Goal: Information Seeking & Learning: Learn about a topic

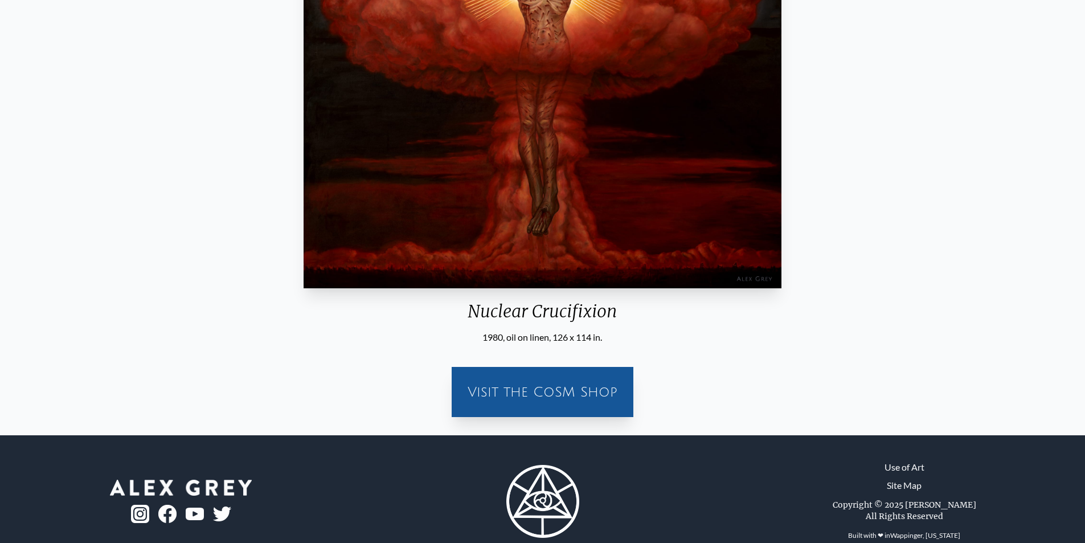
drag, startPoint x: 856, startPoint y: 330, endPoint x: 846, endPoint y: 409, distance: 79.2
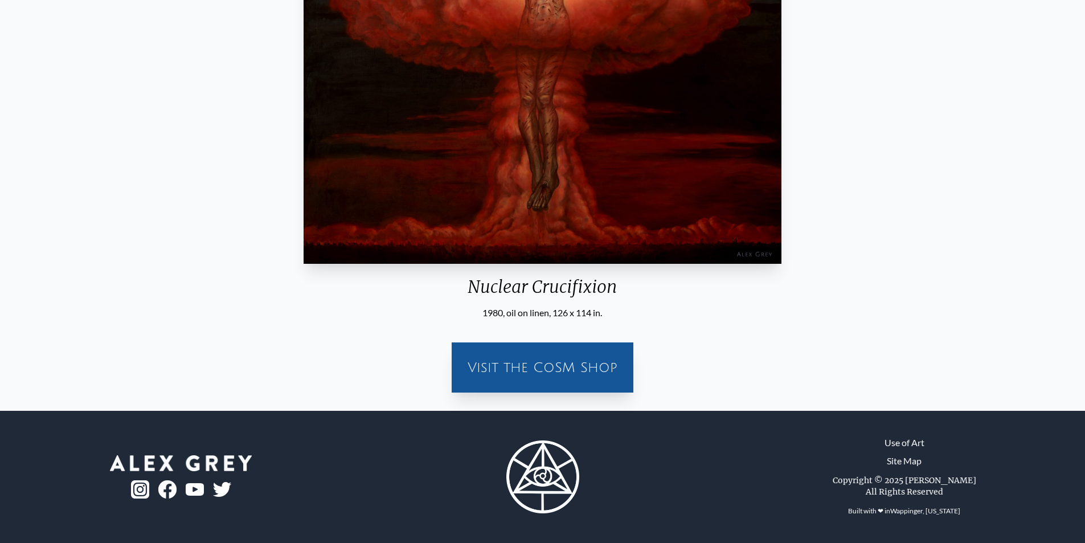
scroll to position [141, 0]
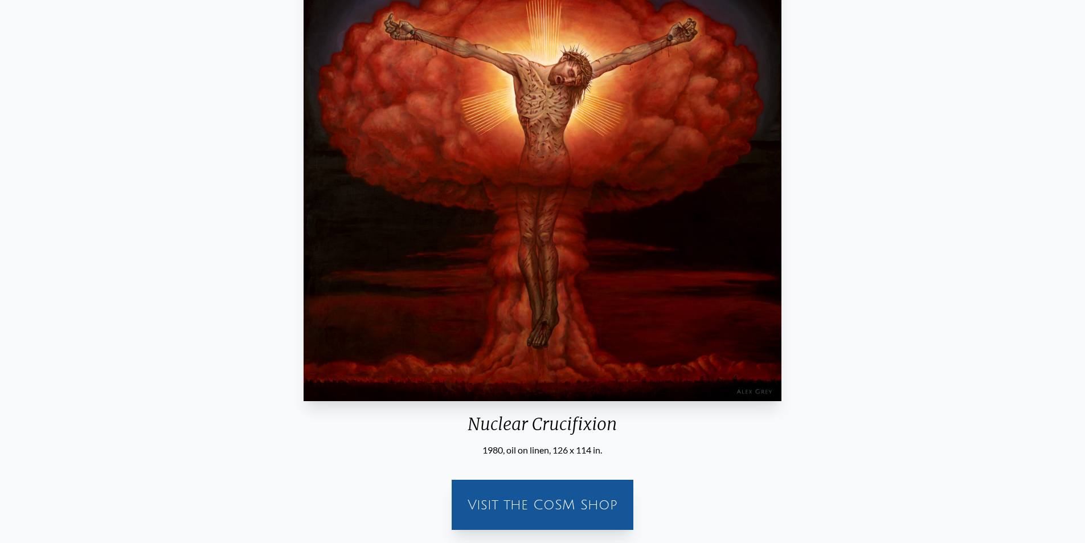
drag, startPoint x: 794, startPoint y: 405, endPoint x: 789, endPoint y: 261, distance: 144.1
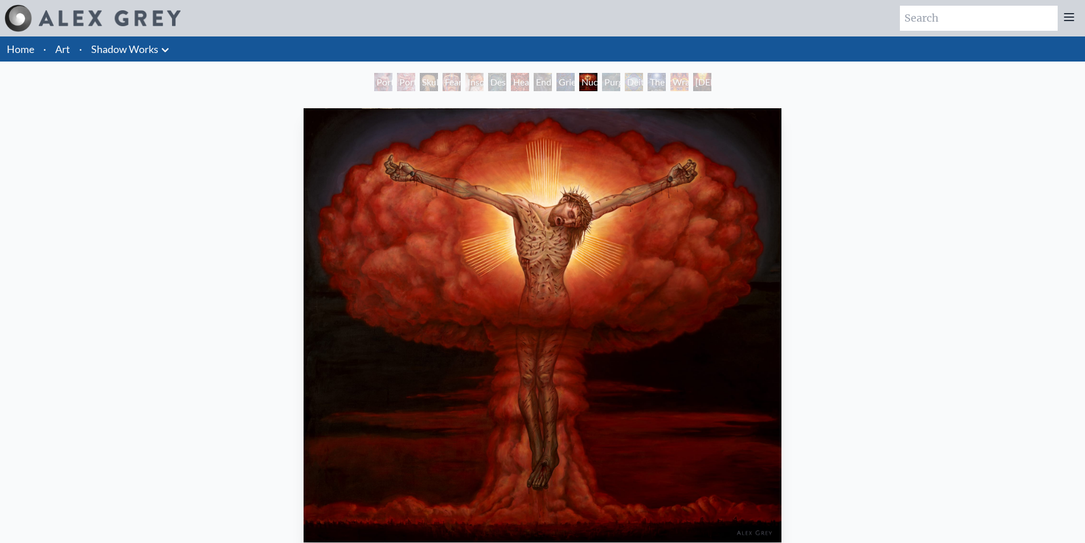
click at [603, 86] on div "Purging" at bounding box center [611, 82] width 18 height 18
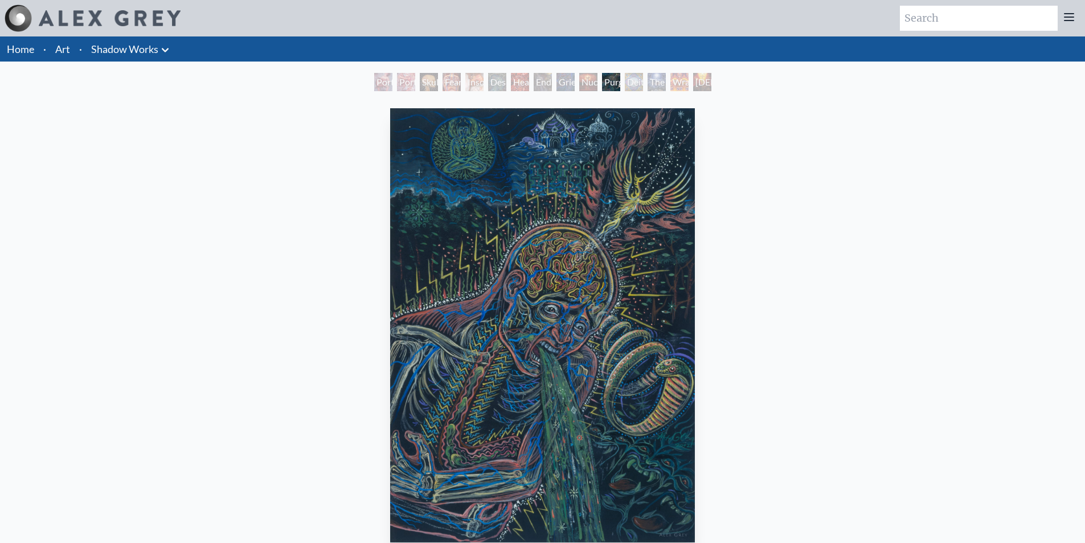
click at [597, 81] on div "Nuclear Crucifixion" at bounding box center [588, 82] width 18 height 18
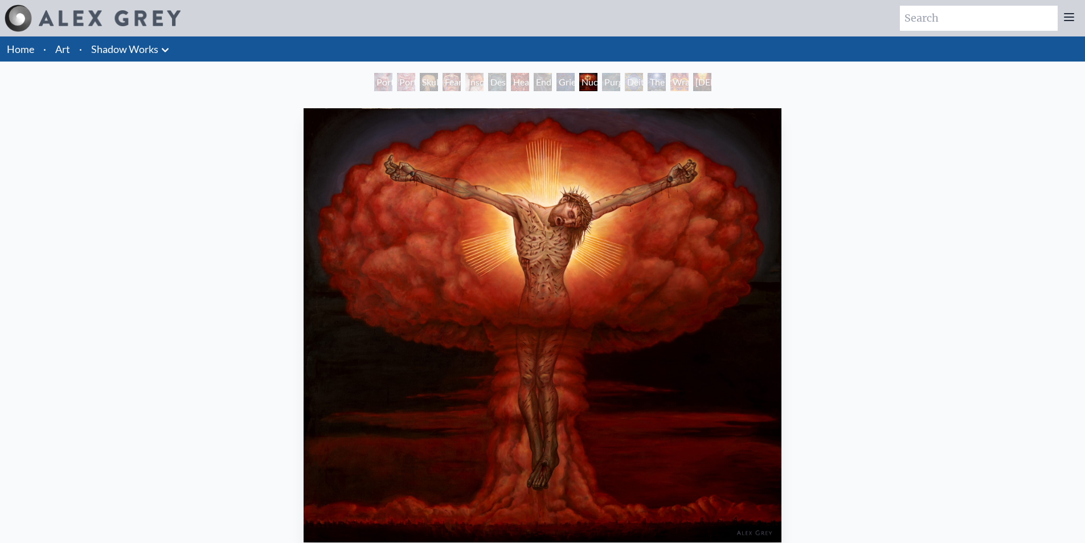
click at [583, 85] on div "Nuclear Crucifixion" at bounding box center [588, 82] width 18 height 18
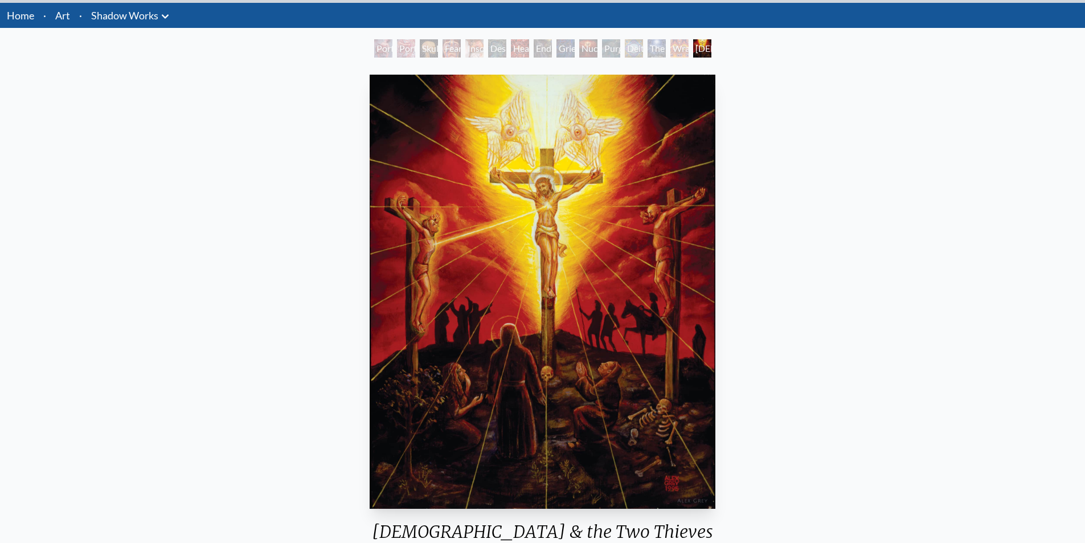
scroll to position [76, 0]
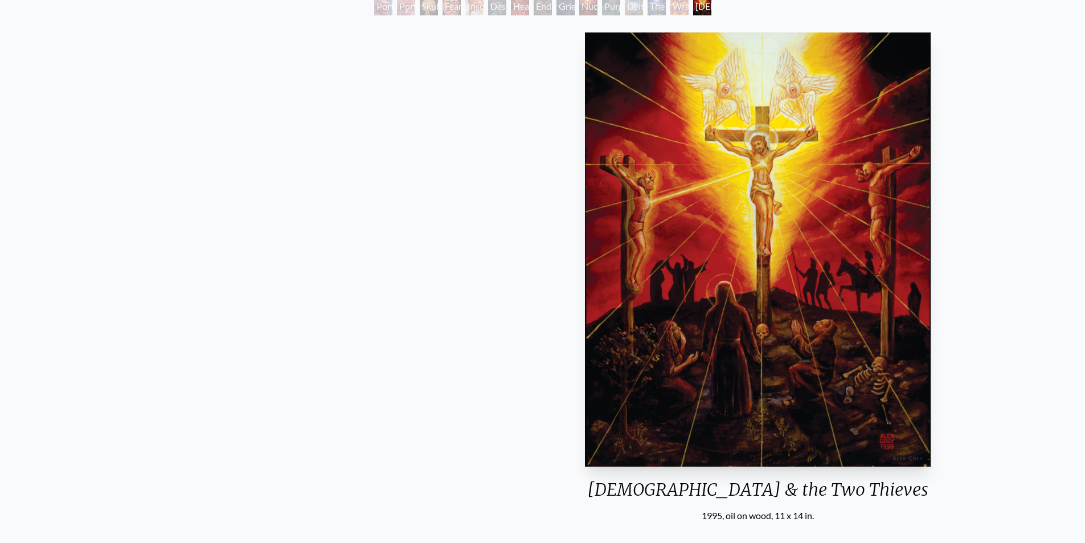
click at [788, 464] on div "Christ & the Two Thieves 1995, oil on wood, 11 x 14 in." at bounding box center [757, 275] width 359 height 494
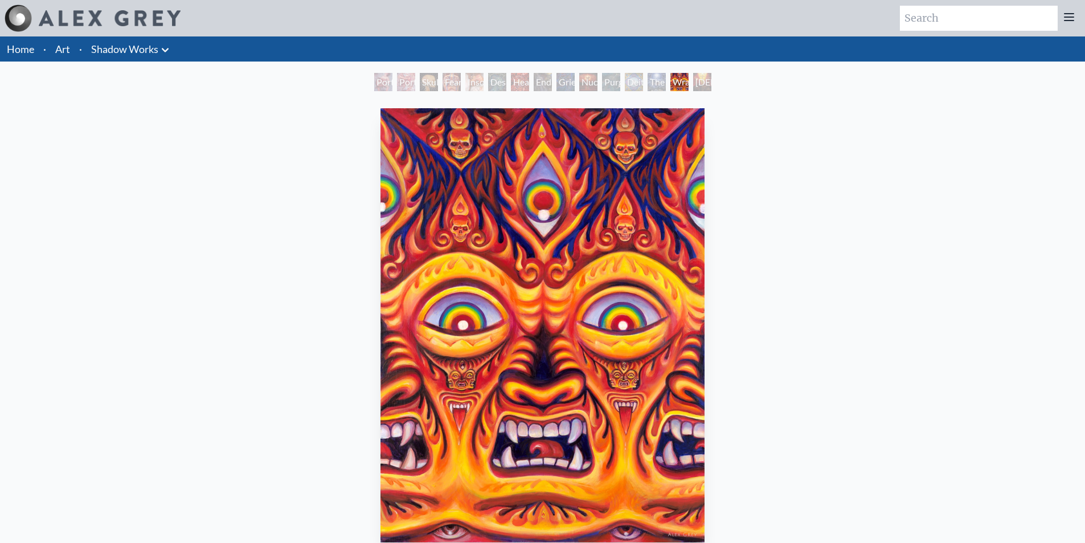
drag, startPoint x: 858, startPoint y: 405, endPoint x: 860, endPoint y: 350, distance: 55.8
drag, startPoint x: 778, startPoint y: 358, endPoint x: 748, endPoint y: 199, distance: 161.6
click at [158, 46] on link "Shadow Works" at bounding box center [124, 49] width 67 height 16
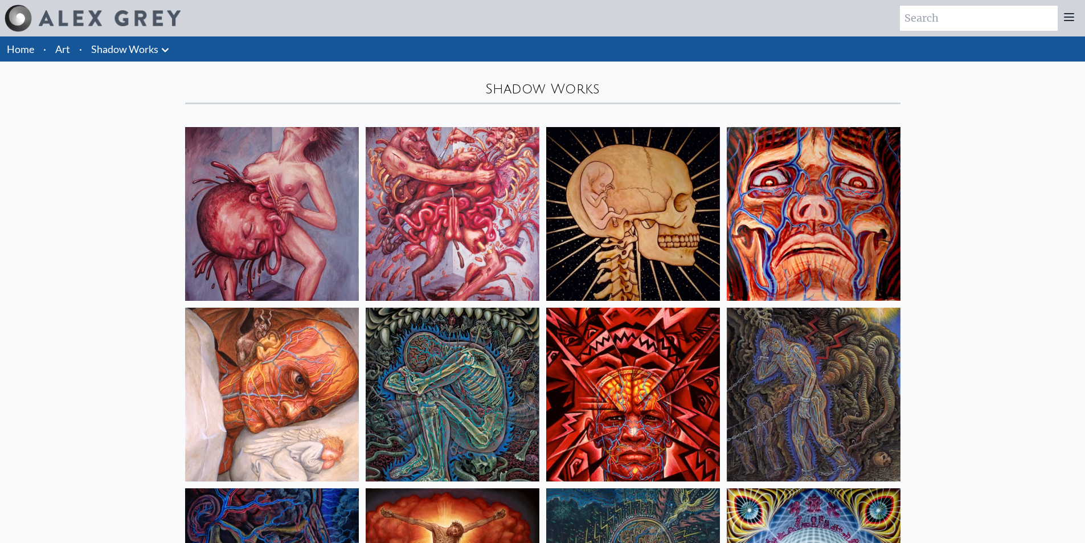
click at [105, 13] on img at bounding box center [110, 18] width 142 height 16
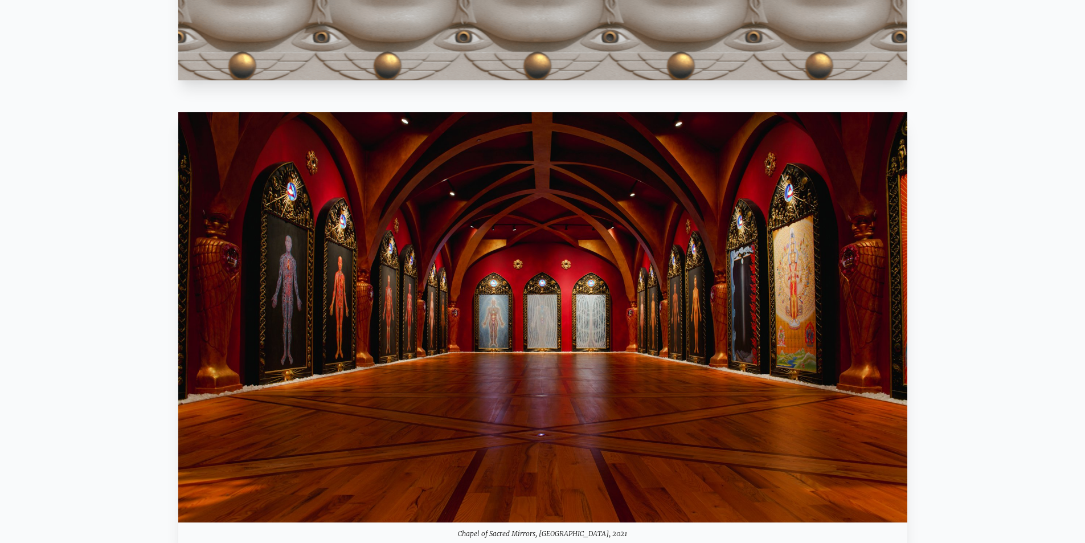
drag, startPoint x: 297, startPoint y: 120, endPoint x: 297, endPoint y: 148, distance: 27.9
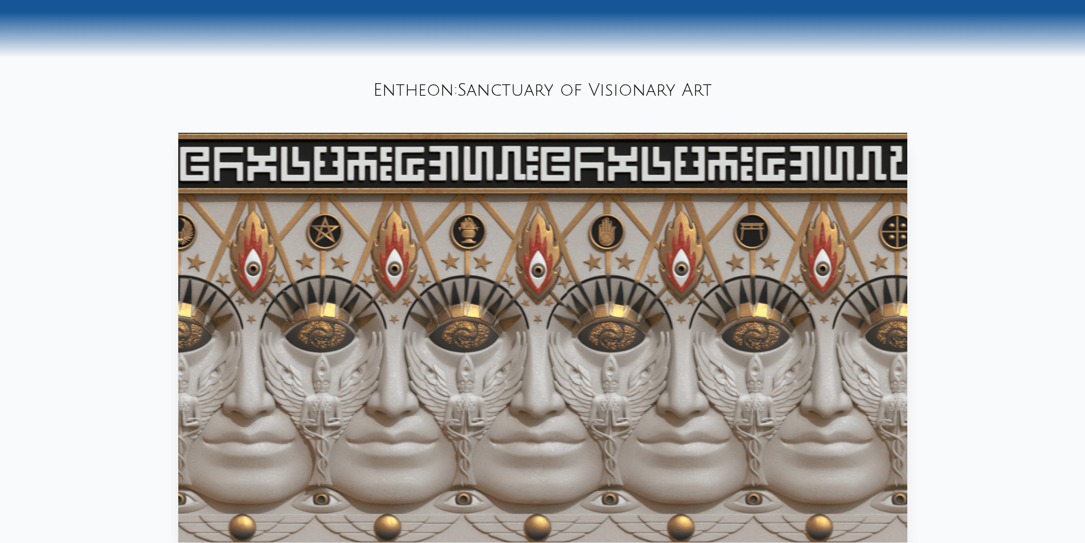
scroll to position [612, 0]
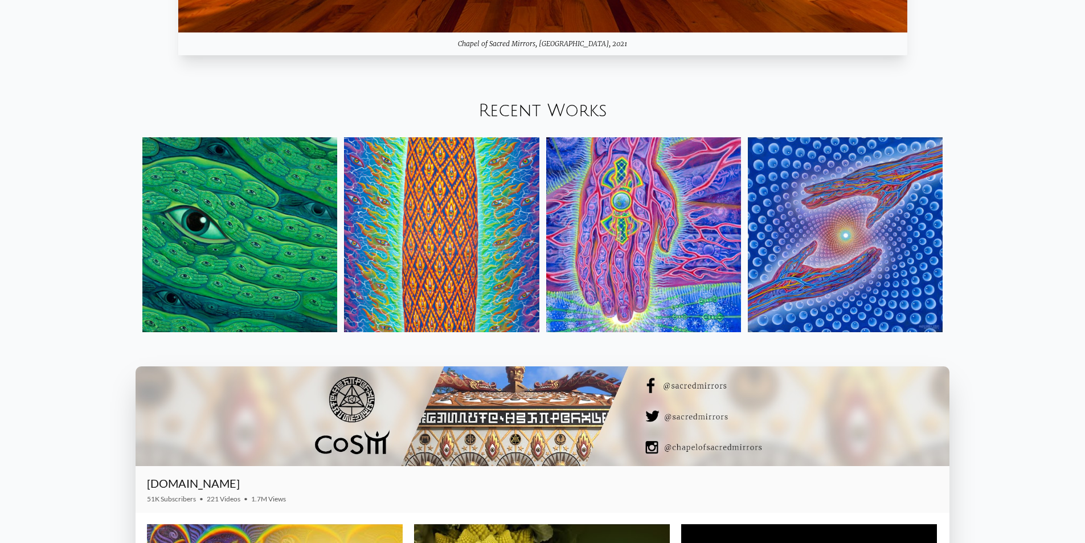
drag, startPoint x: 89, startPoint y: 128, endPoint x: 69, endPoint y: 203, distance: 77.8
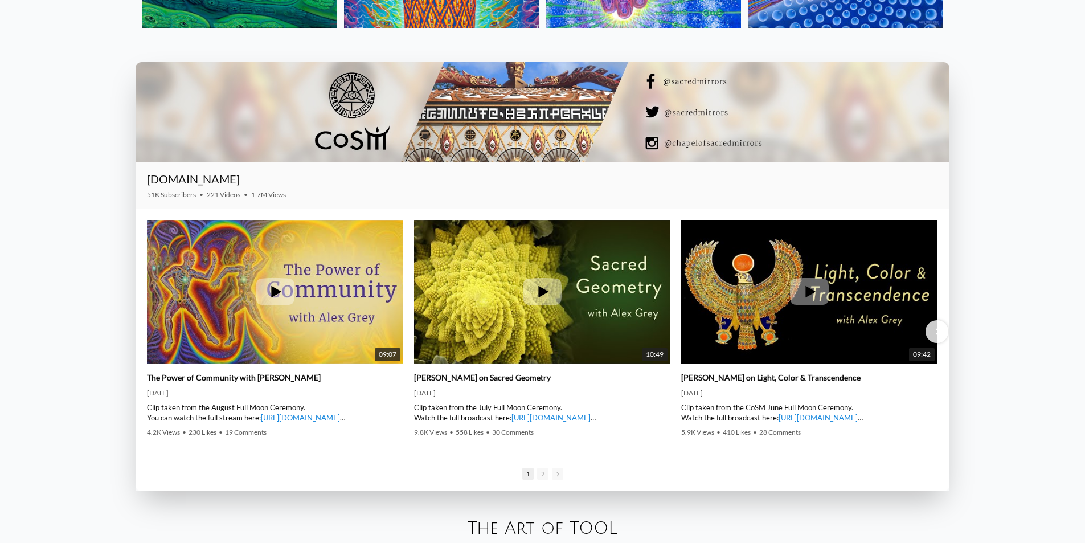
scroll to position [2022, 0]
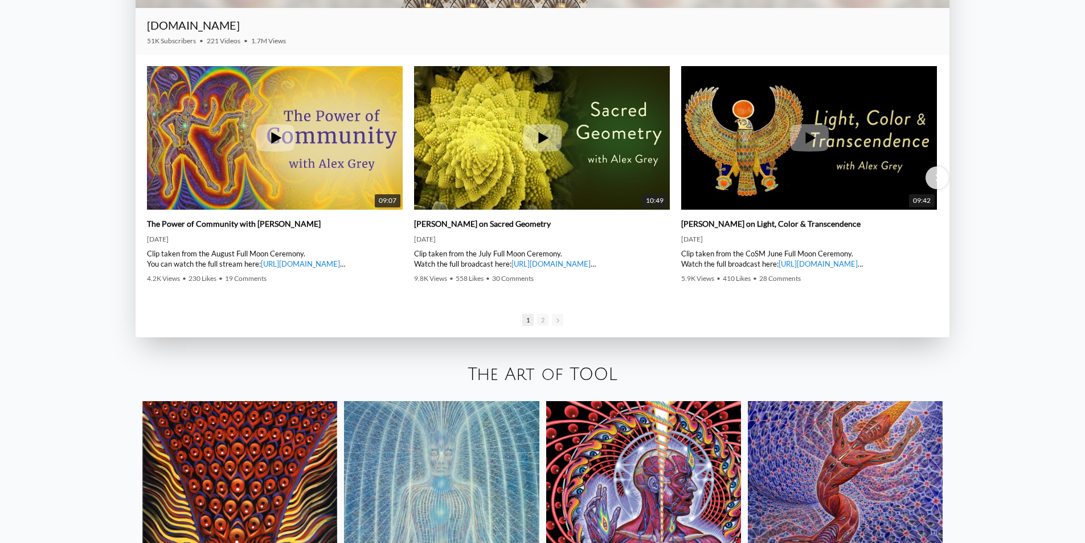
drag, startPoint x: 85, startPoint y: 179, endPoint x: 86, endPoint y: 262, distance: 83.1
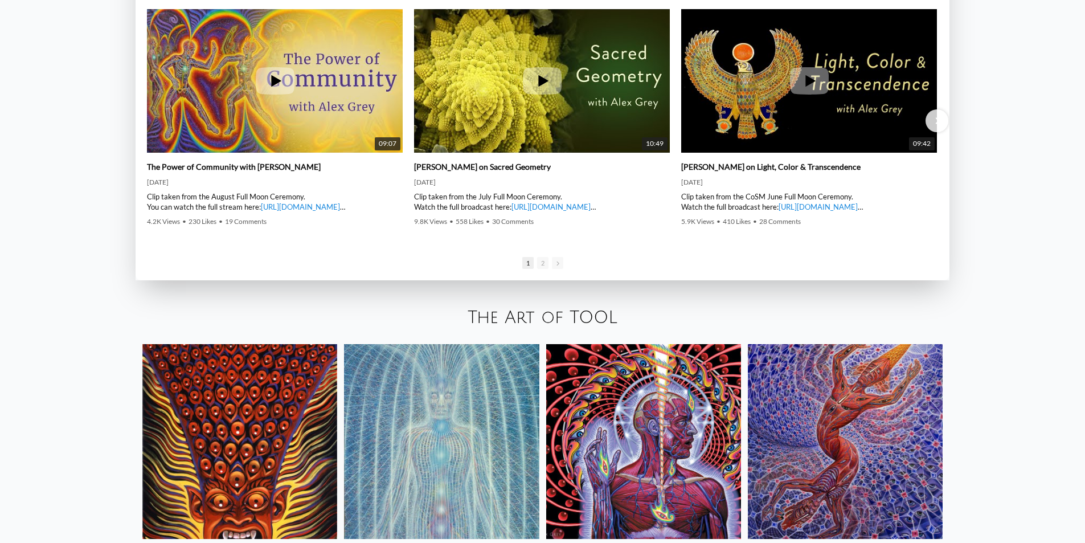
scroll to position [2097, 0]
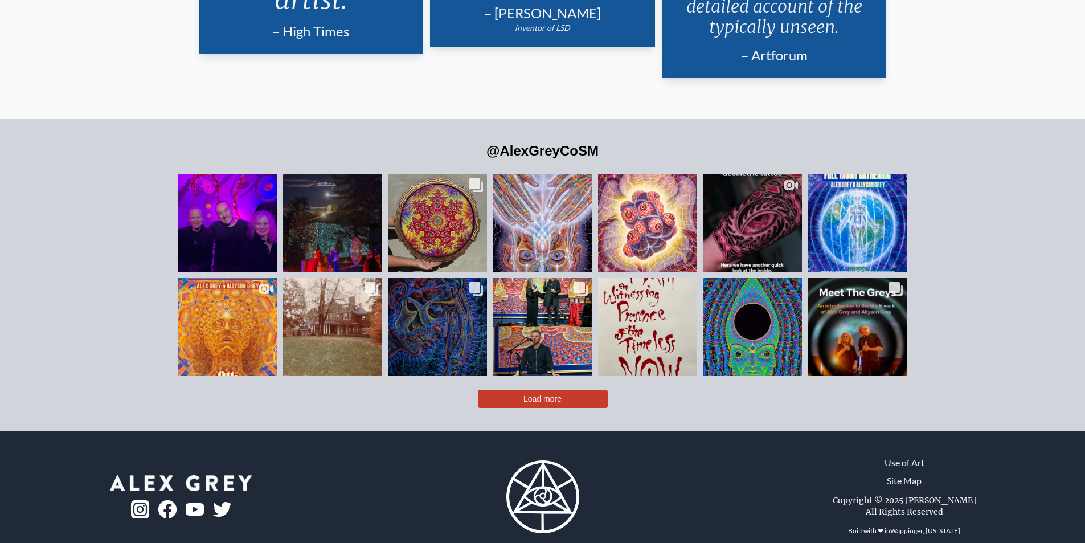
drag, startPoint x: 98, startPoint y: 256, endPoint x: 106, endPoint y: 318, distance: 62.0
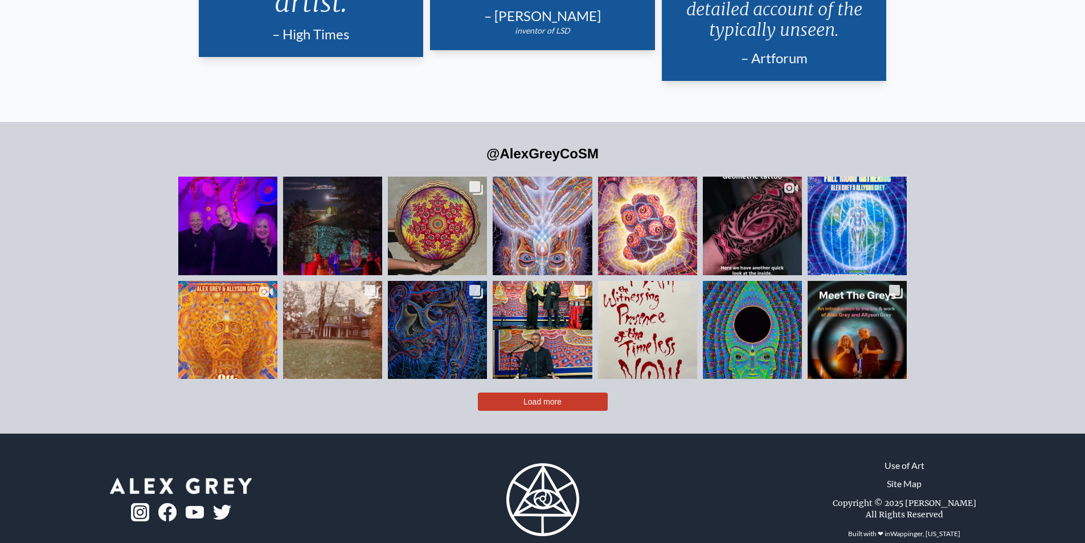
scroll to position [2706, 0]
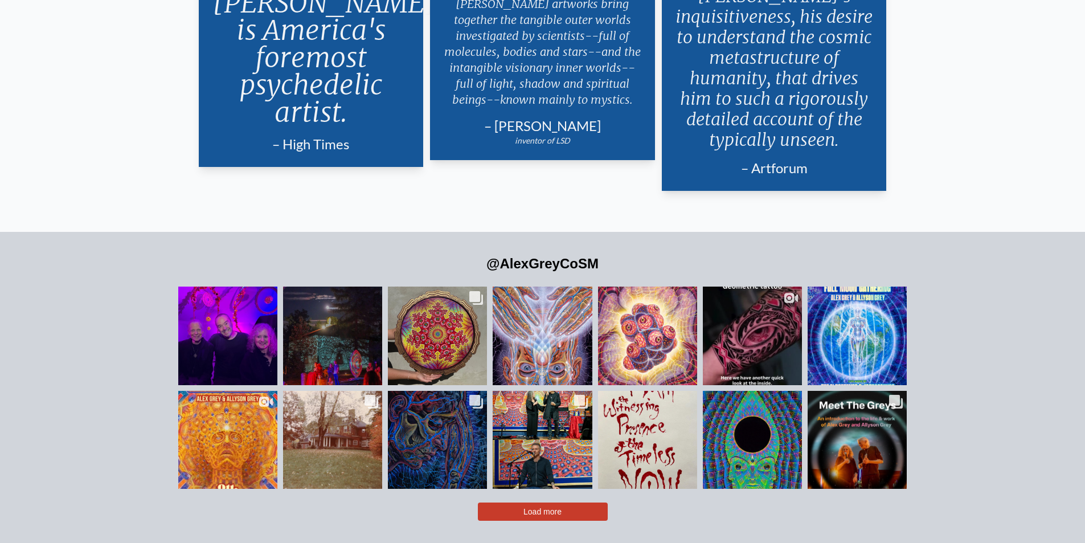
drag, startPoint x: 110, startPoint y: 266, endPoint x: 101, endPoint y: 199, distance: 67.8
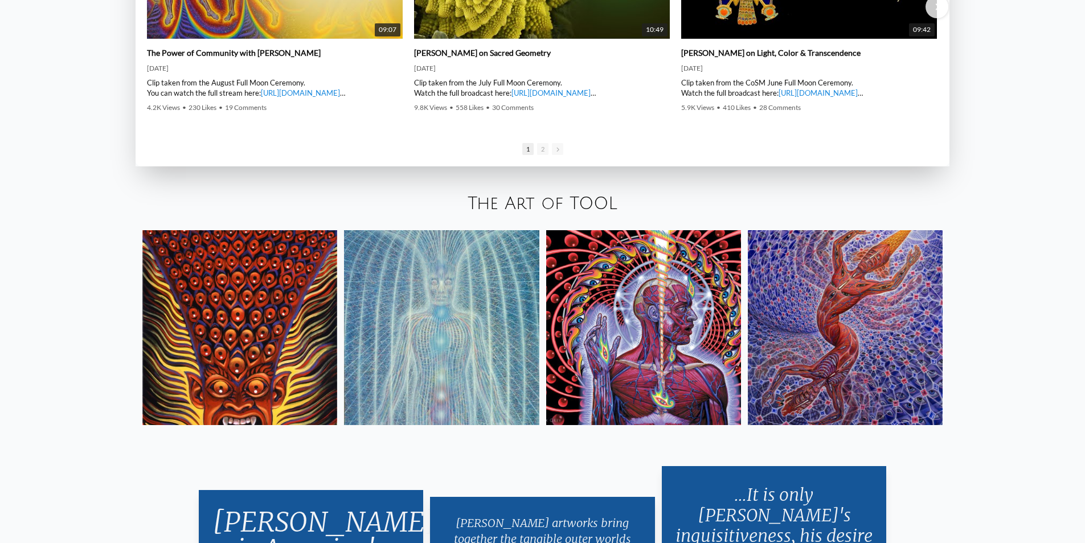
scroll to position [0, 0]
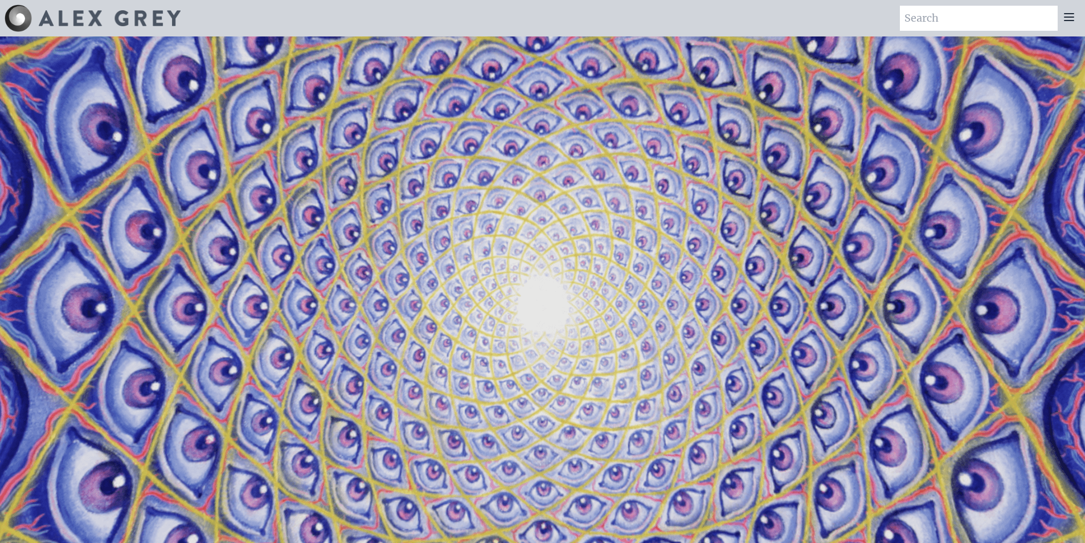
drag, startPoint x: 154, startPoint y: 350, endPoint x: 114, endPoint y: 186, distance: 169.3
click at [162, 22] on img at bounding box center [110, 18] width 142 height 16
click at [1068, 20] on icon at bounding box center [1068, 17] width 9 height 7
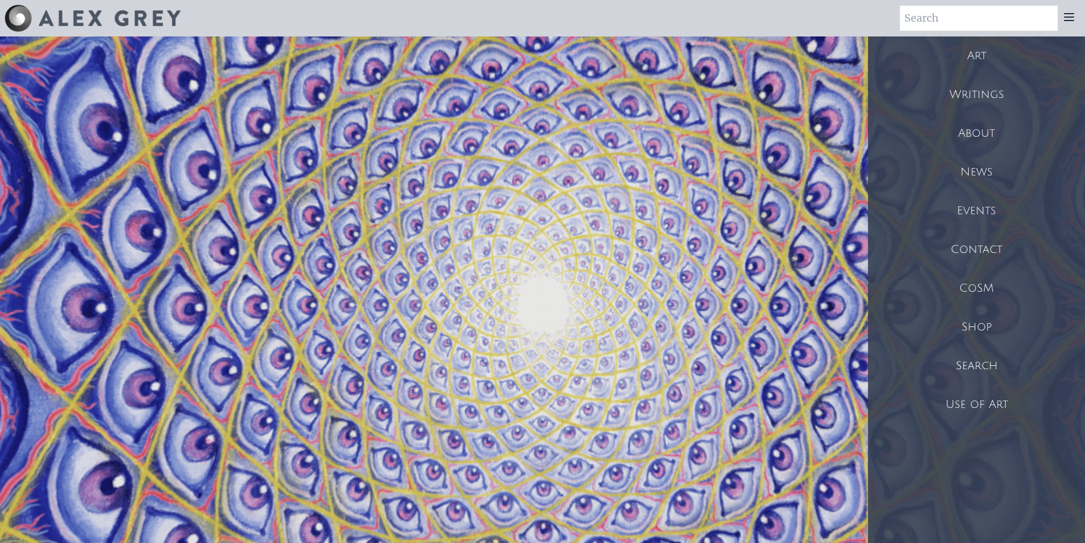
click at [980, 66] on div "Art" at bounding box center [976, 55] width 217 height 39
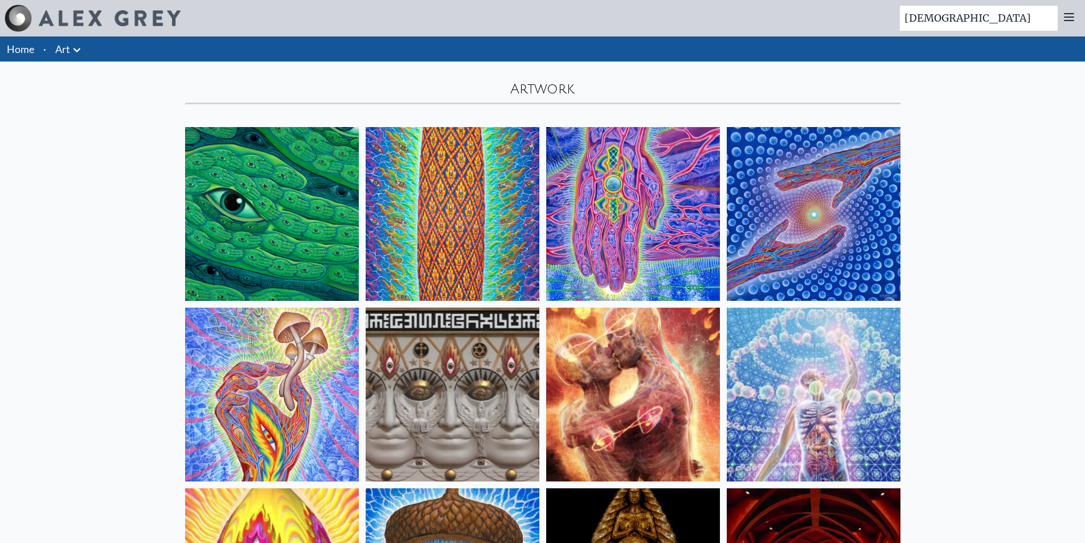
type input "[DEMOGRAPHIC_DATA]"
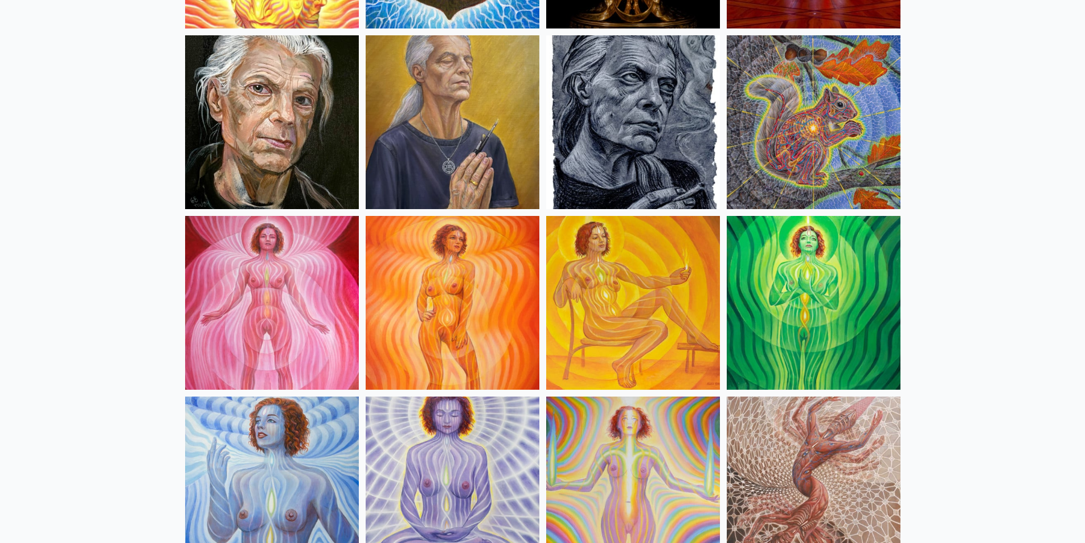
drag, startPoint x: 957, startPoint y: 282, endPoint x: 958, endPoint y: 299, distance: 17.1
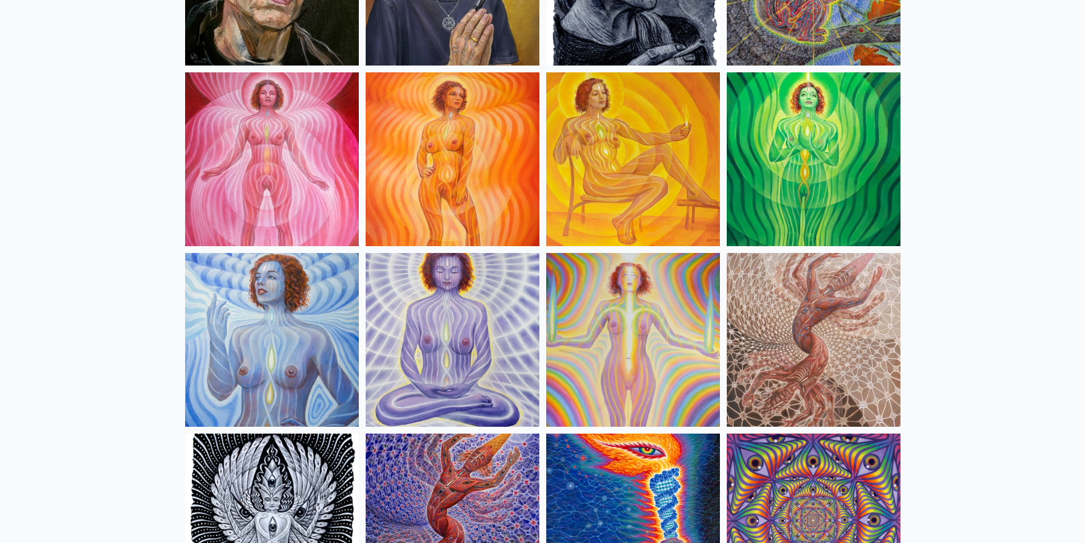
drag, startPoint x: 945, startPoint y: 222, endPoint x: 945, endPoint y: 269, distance: 47.3
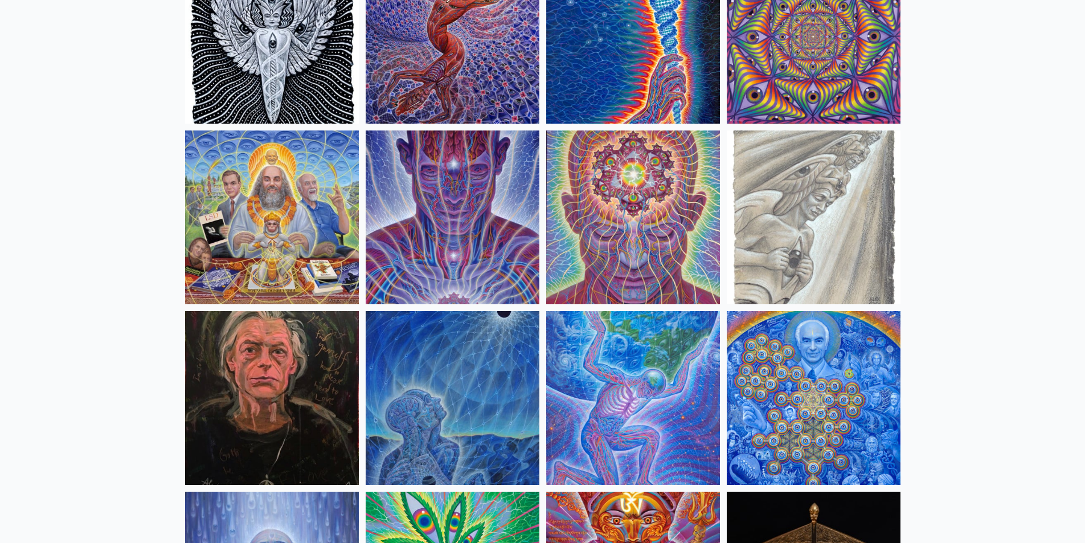
drag, startPoint x: 951, startPoint y: 306, endPoint x: 959, endPoint y: 344, distance: 39.5
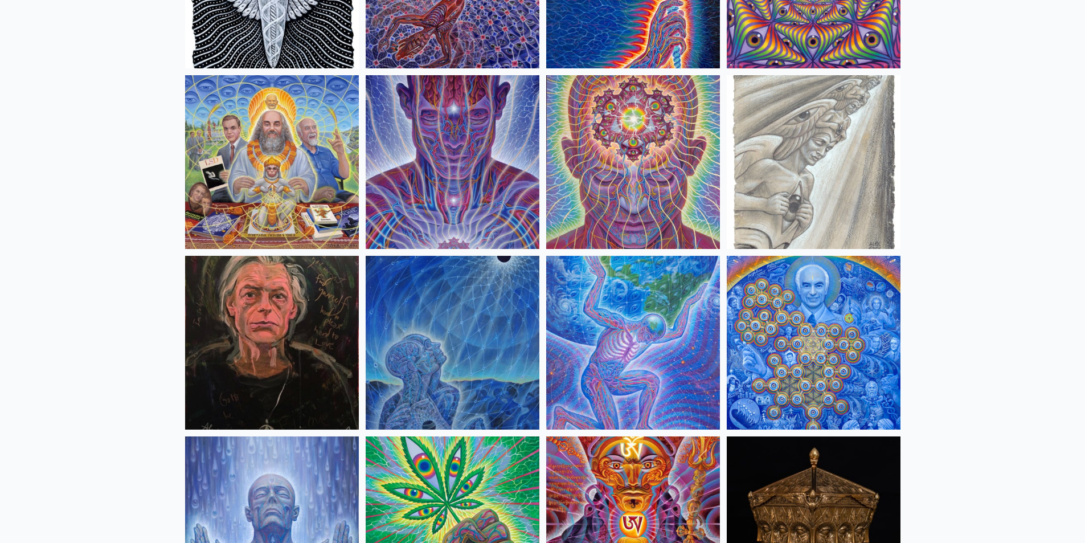
click at [303, 159] on img at bounding box center [272, 162] width 174 height 174
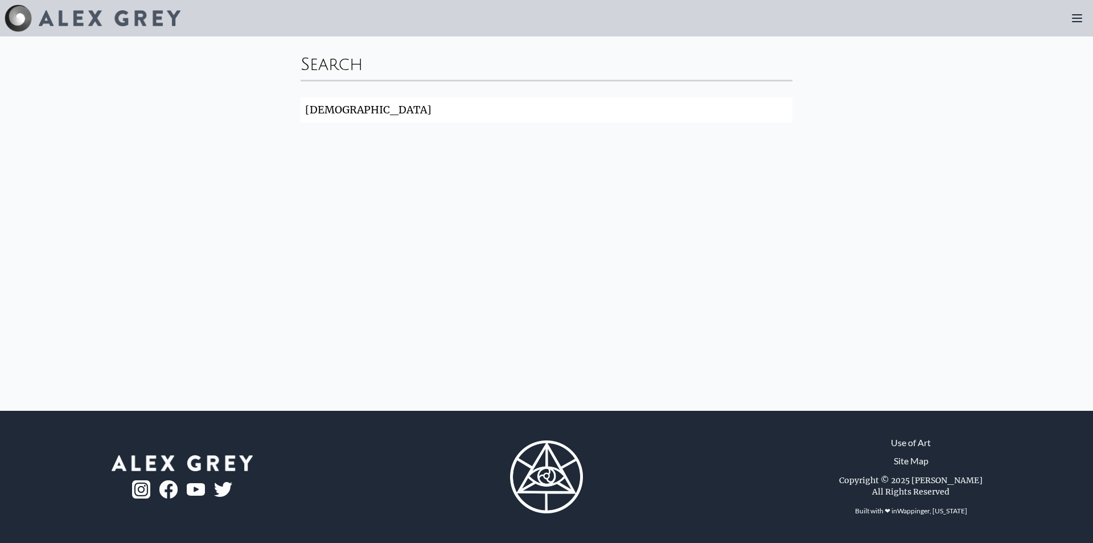
click at [941, 269] on div "Search [DEMOGRAPHIC_DATA] Search" at bounding box center [546, 223] width 1093 height 374
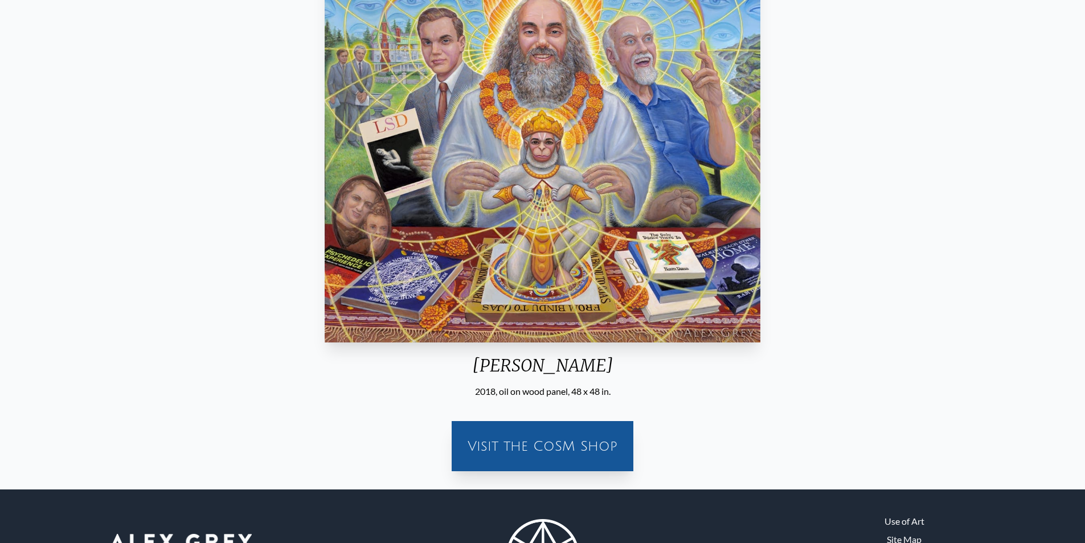
scroll to position [209, 0]
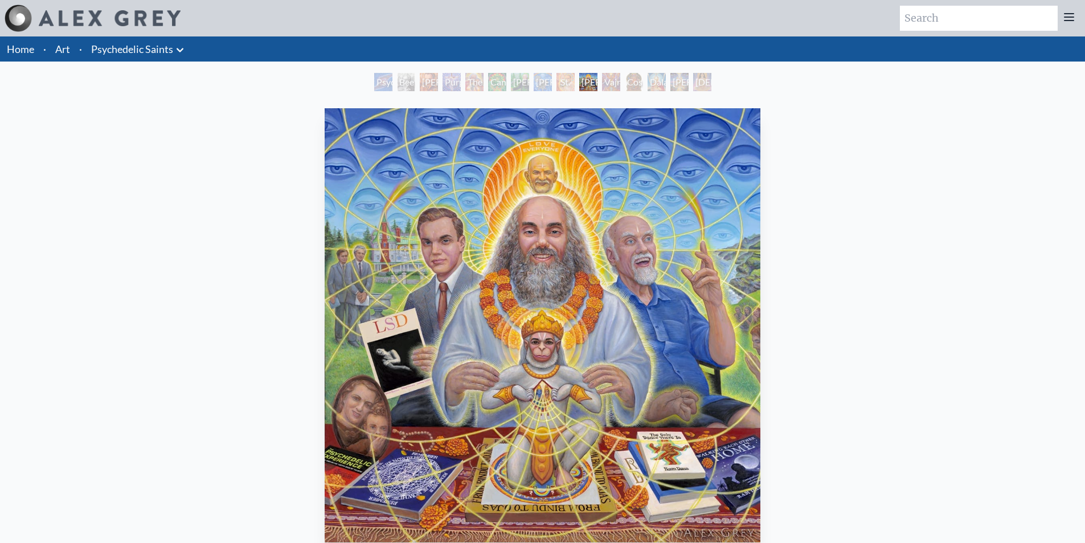
click at [373, 81] on div "Psychedelic Healing Beethoven Stanislav Grof M.D., Cartographer of Consciousnes…" at bounding box center [543, 84] width 342 height 22
click at [167, 44] on link "Psychedelic Saints" at bounding box center [132, 49] width 82 height 16
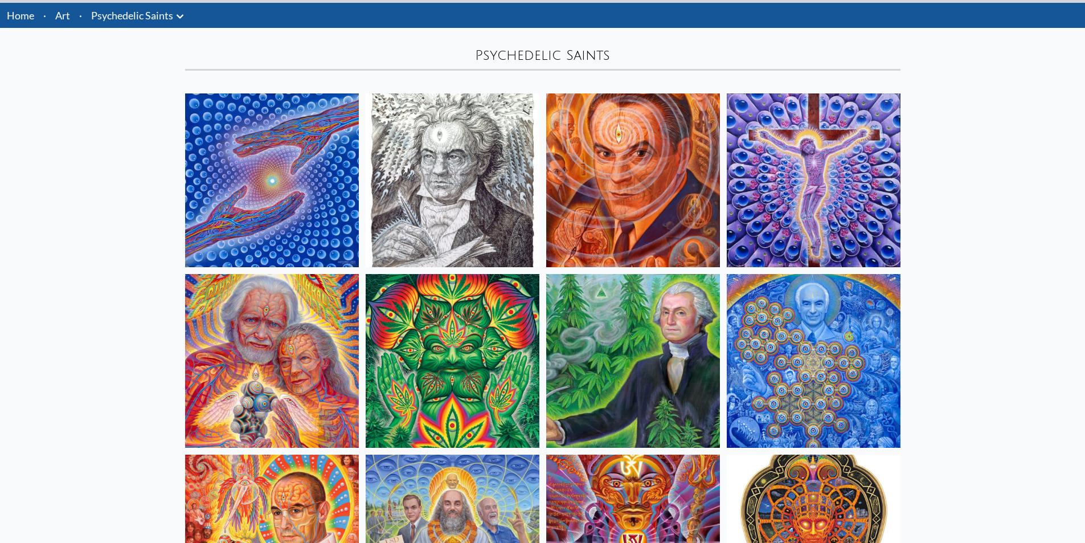
scroll to position [38, 0]
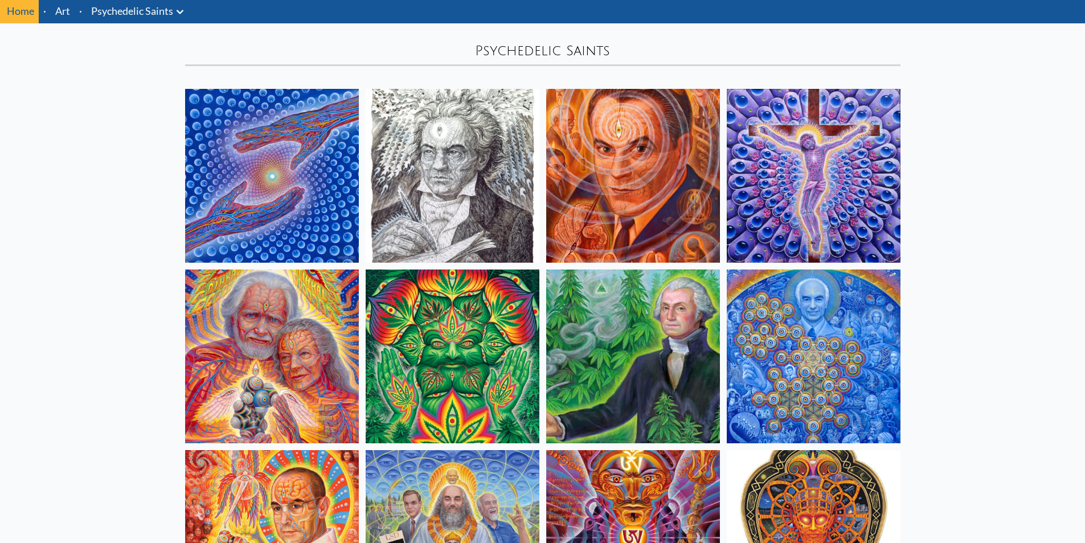
click at [294, 286] on img at bounding box center [272, 356] width 174 height 174
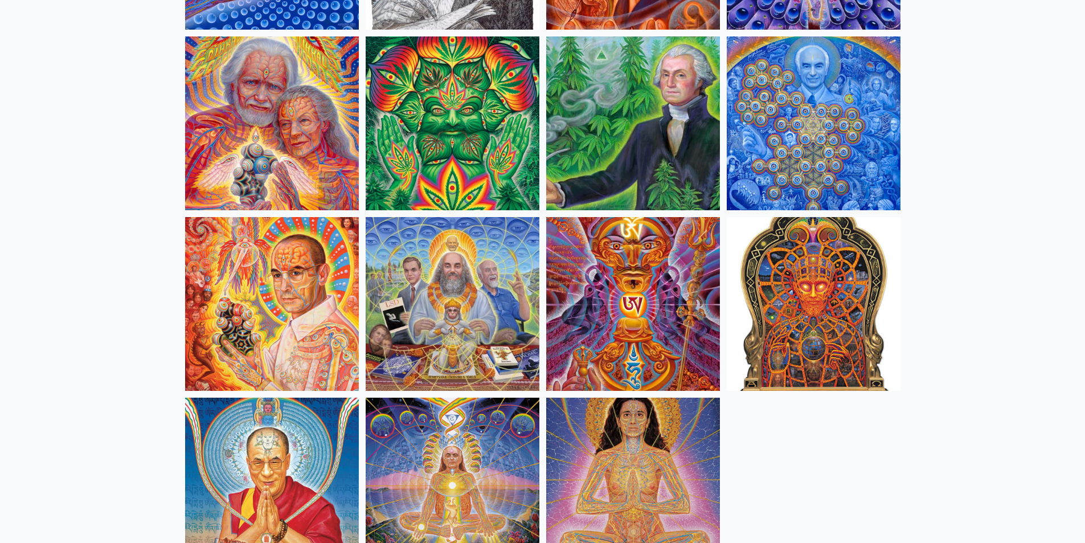
scroll to position [285, 0]
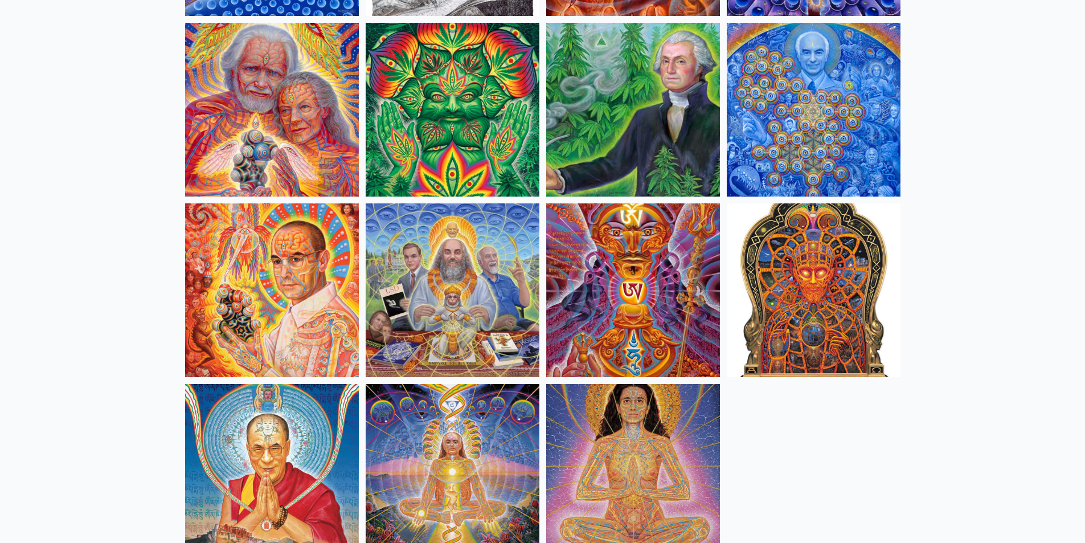
click at [594, 313] on img at bounding box center [633, 290] width 174 height 174
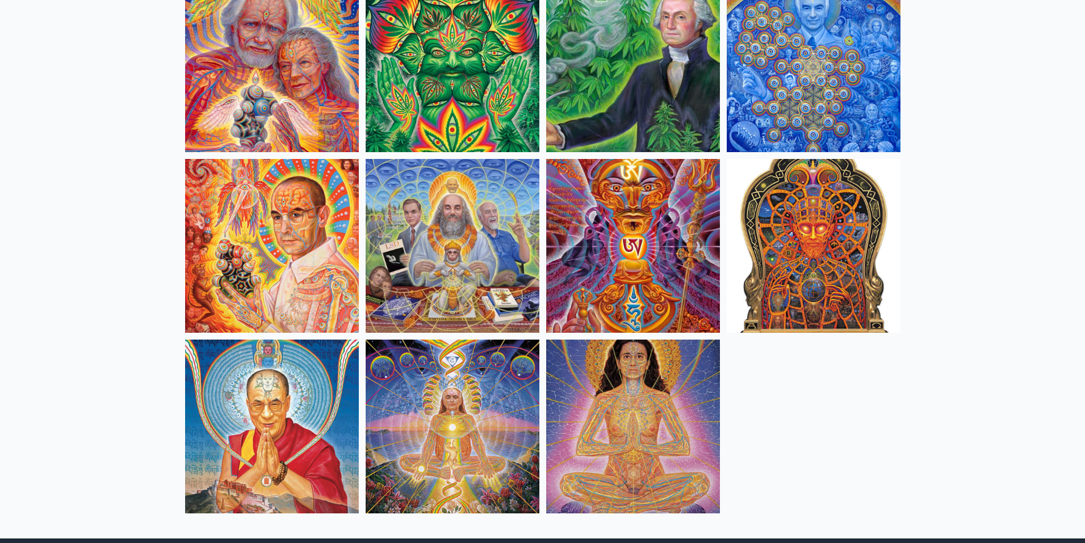
scroll to position [342, 0]
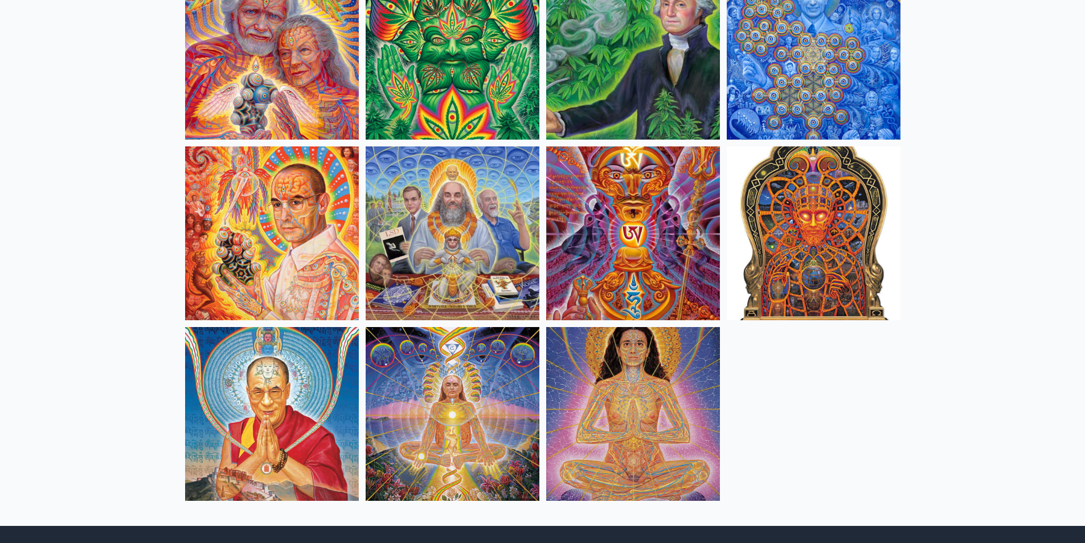
click at [812, 242] on img at bounding box center [813, 233] width 174 height 174
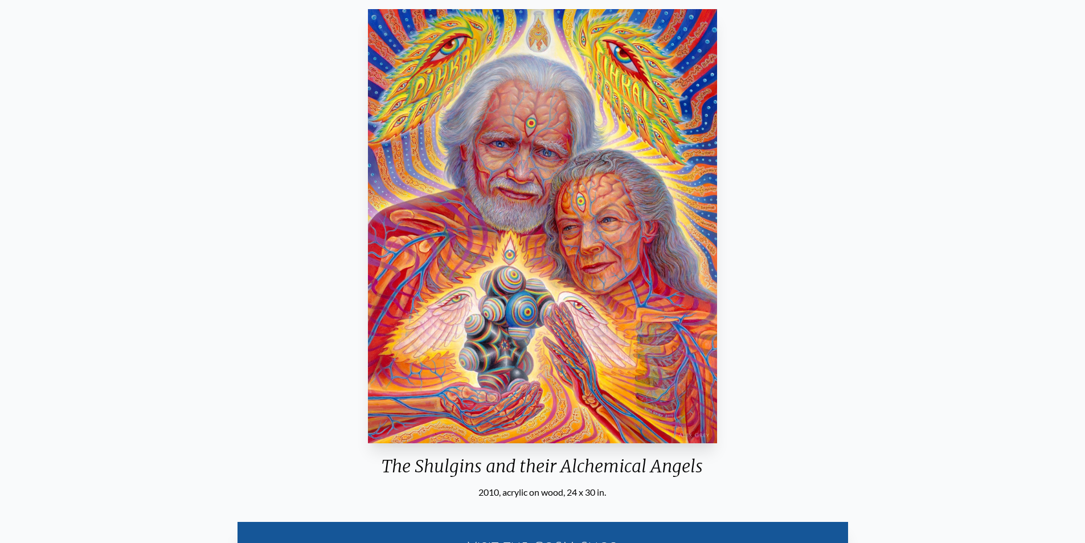
scroll to position [95, 0]
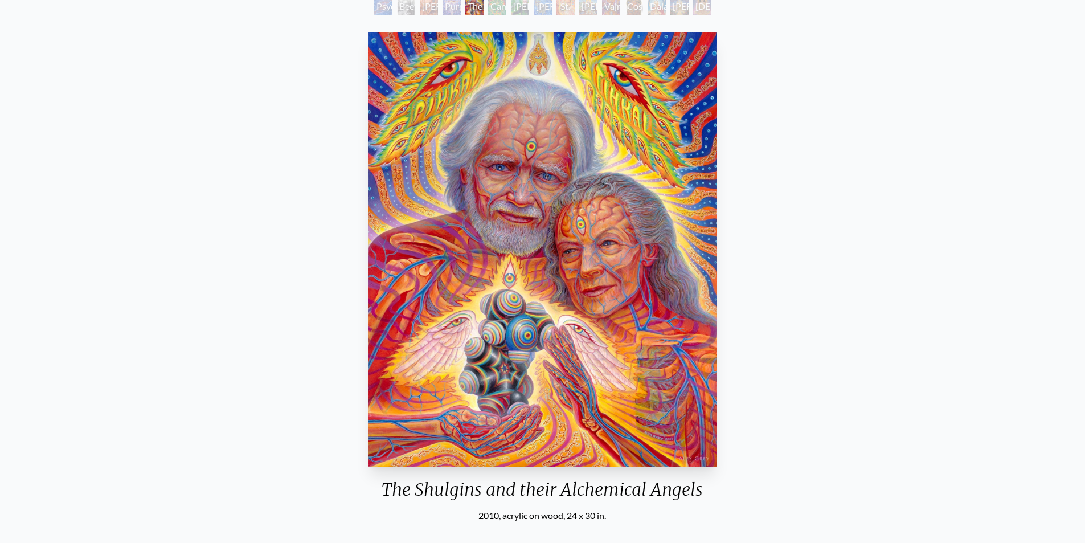
scroll to position [38, 0]
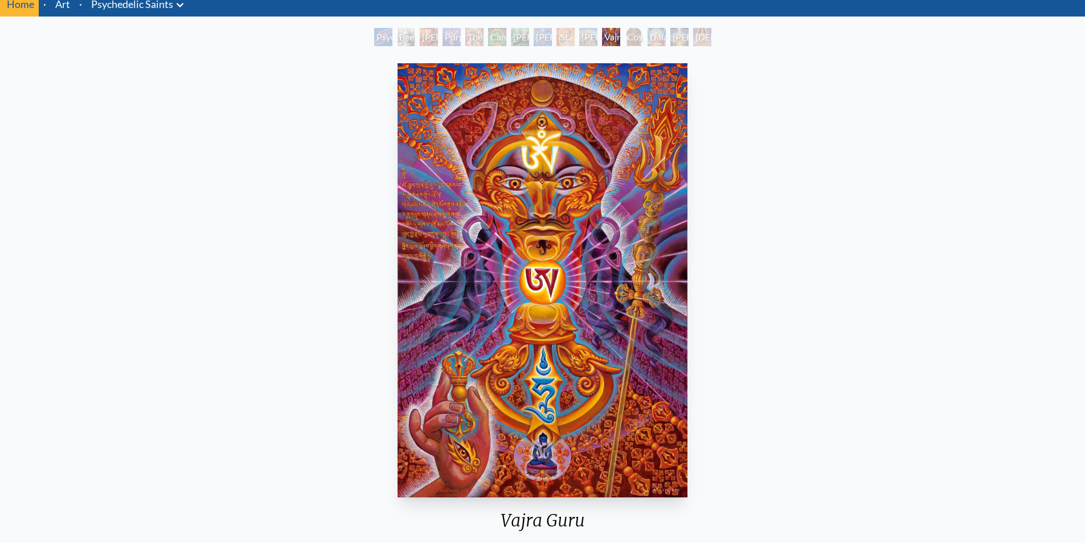
scroll to position [76, 0]
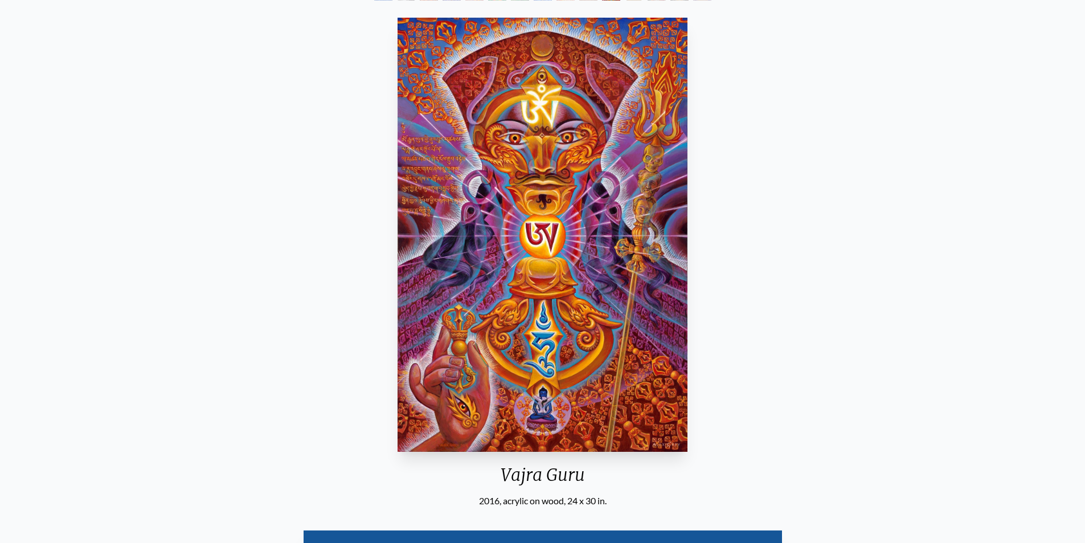
scroll to position [95, 0]
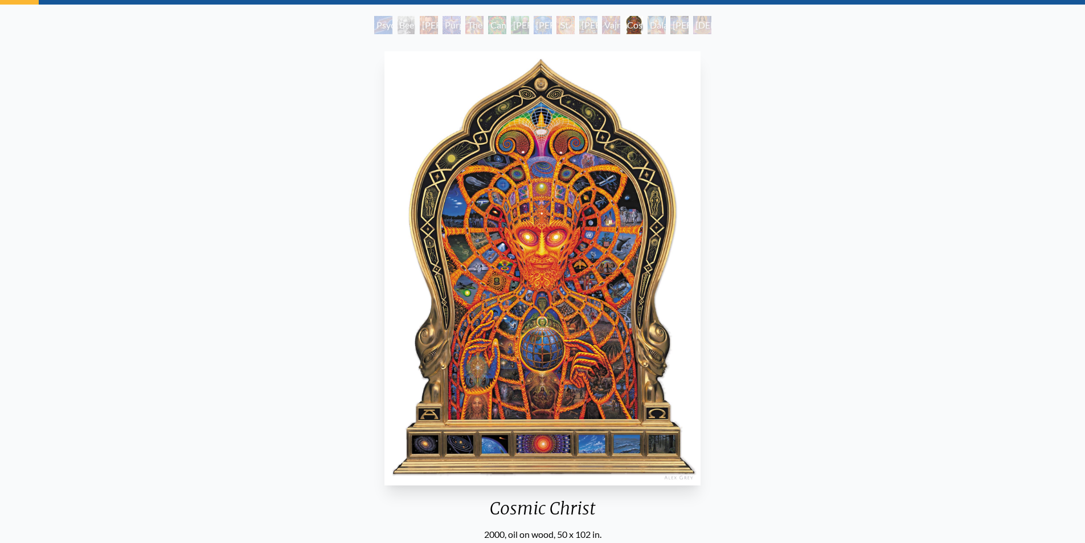
scroll to position [76, 0]
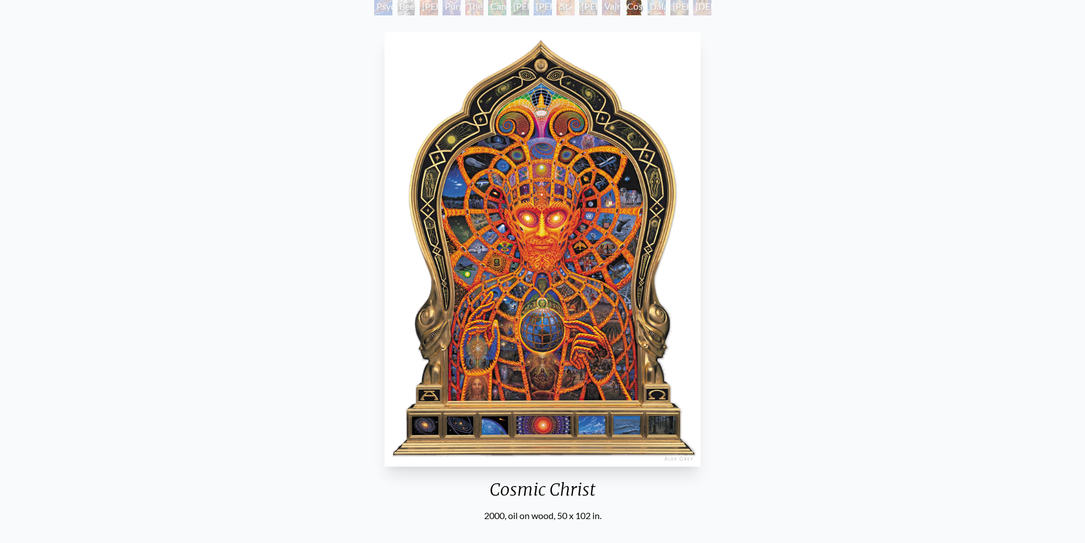
click at [574, 252] on img "12 / 15" at bounding box center [542, 249] width 317 height 434
